Goal: Browse casually

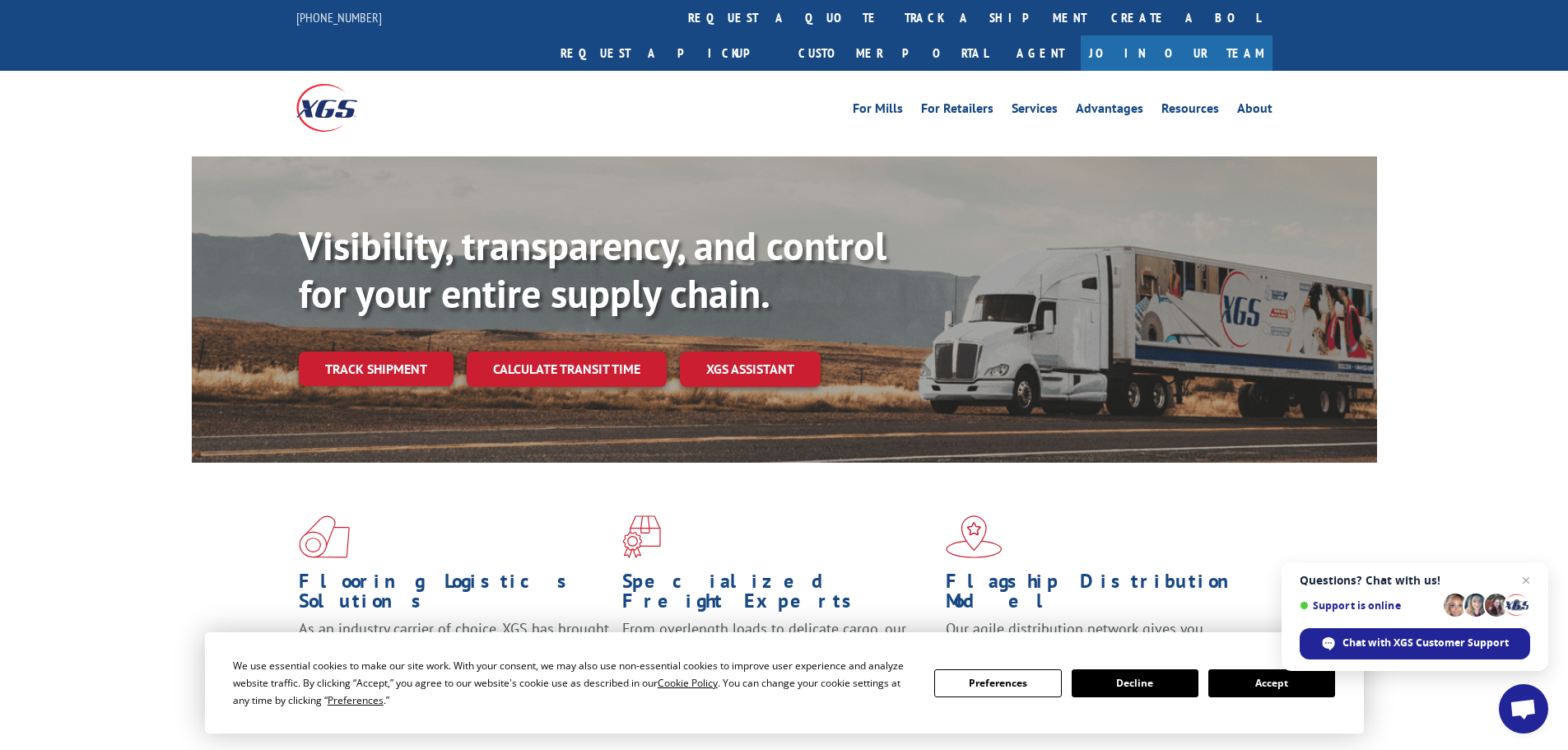
click at [1381, 463] on div "Flooring Logistics Solutions As an industry carrier of choice, XGS has brought …" at bounding box center [784, 628] width 1568 height 331
drag, startPoint x: 1387, startPoint y: 403, endPoint x: 1396, endPoint y: 438, distance: 36.1
click at [1390, 411] on div "Visibility, transparency, and control for your entire supply chain. Track shipm…" at bounding box center [784, 326] width 1568 height 339
click at [1523, 579] on span "Close chat" at bounding box center [1527, 581] width 21 height 21
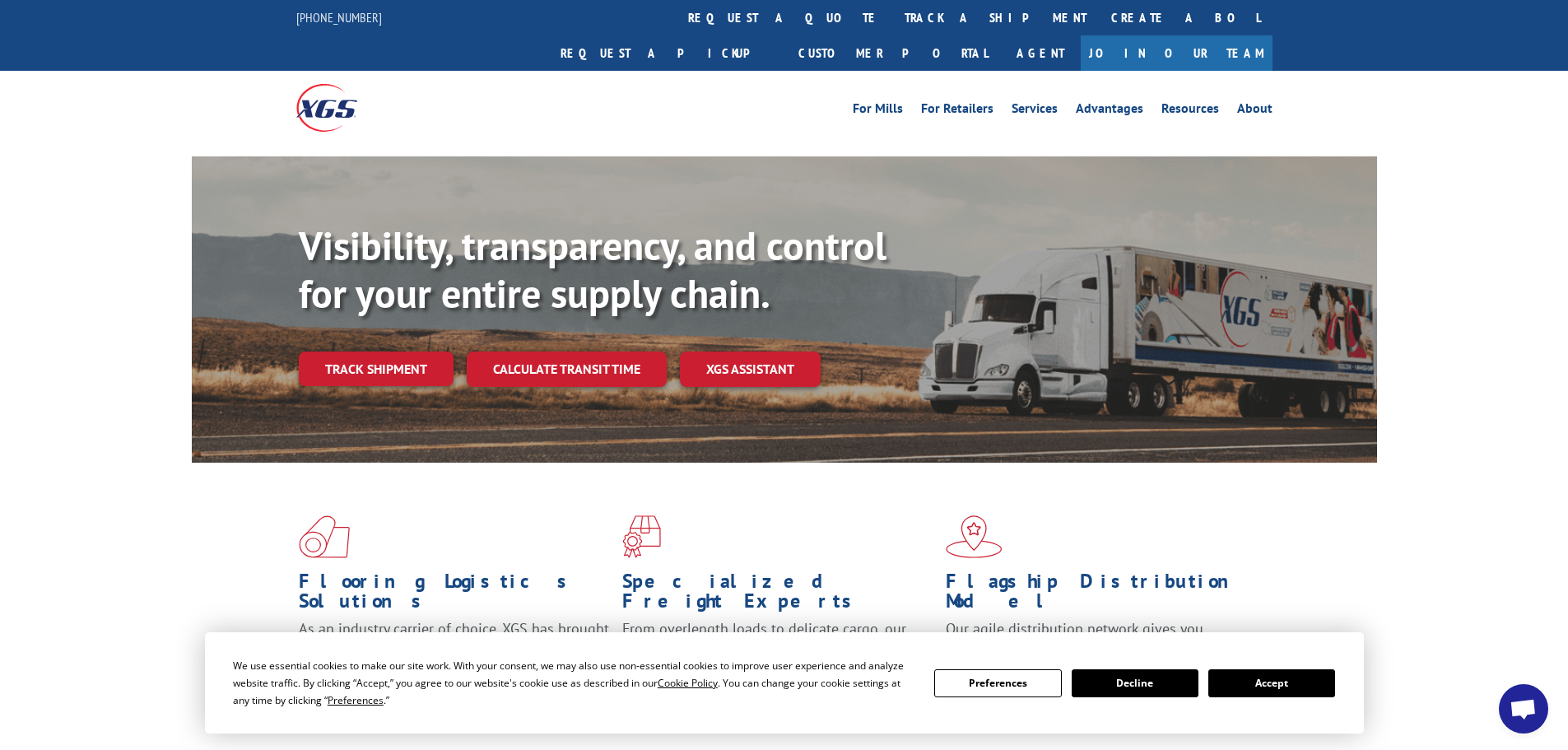
click at [1162, 680] on button "Decline" at bounding box center [1135, 683] width 127 height 28
